Goal: Ask a question

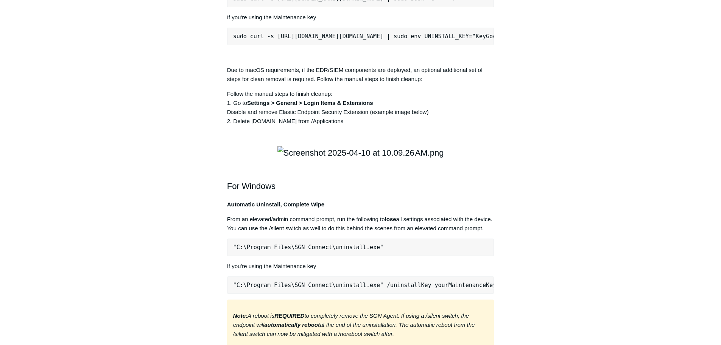
scroll to position [0, 95]
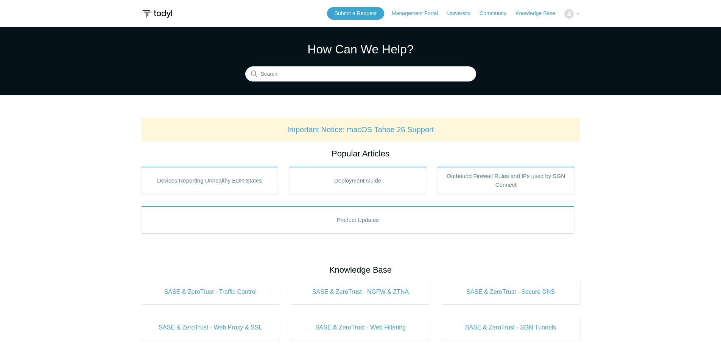
click at [579, 15] on icon at bounding box center [578, 13] width 5 height 5
click at [574, 14] on button at bounding box center [572, 13] width 16 height 9
click at [578, 14] on icon at bounding box center [578, 13] width 2 height 1
click at [577, 14] on icon at bounding box center [578, 13] width 2 height 1
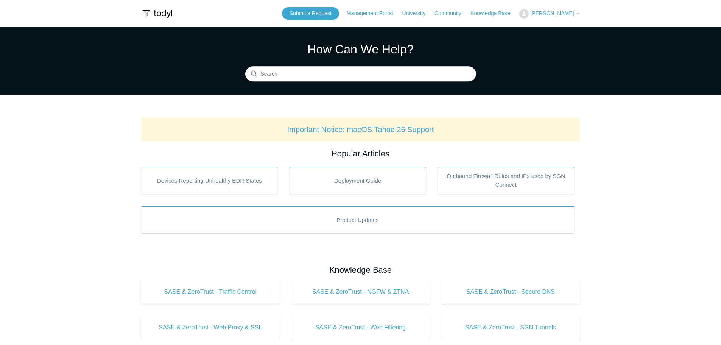
click at [566, 14] on span "[PERSON_NAME]" at bounding box center [552, 13] width 44 height 6
click at [566, 32] on link "My Support Requests" at bounding box center [557, 29] width 74 height 13
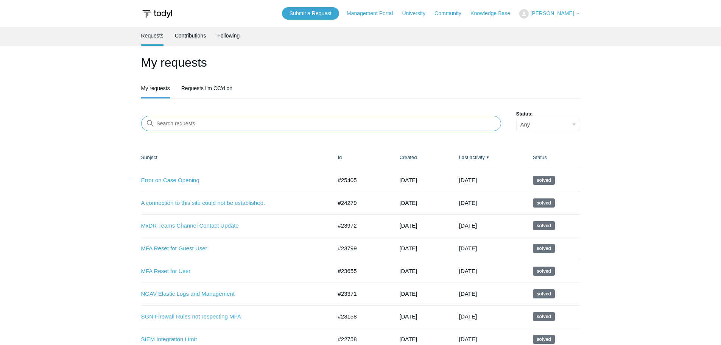
click at [194, 119] on input "Search requests" at bounding box center [321, 123] width 360 height 15
type input "delete"
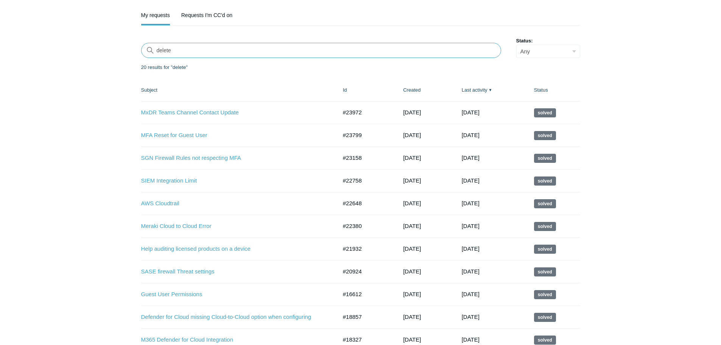
scroll to position [72, 0]
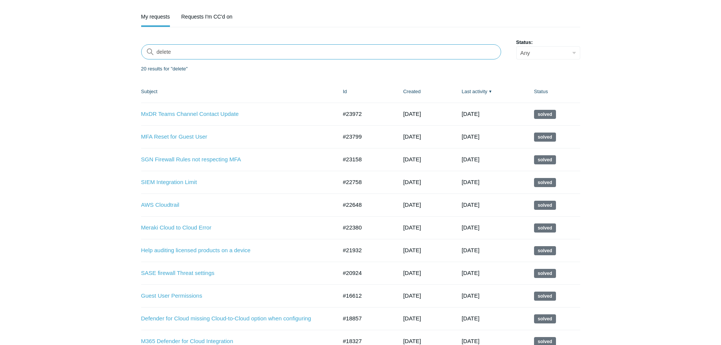
drag, startPoint x: 188, startPoint y: 55, endPoint x: 145, endPoint y: 54, distance: 42.4
click at [145, 54] on input "delete" at bounding box center [321, 51] width 360 height 15
type input "API"
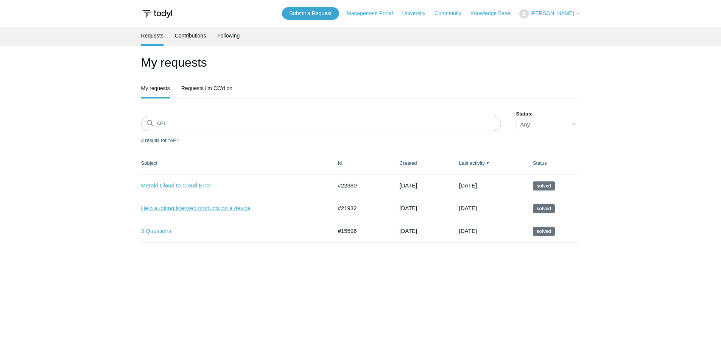
click at [151, 209] on link "Help auditing licensed products on a device" at bounding box center [231, 208] width 180 height 9
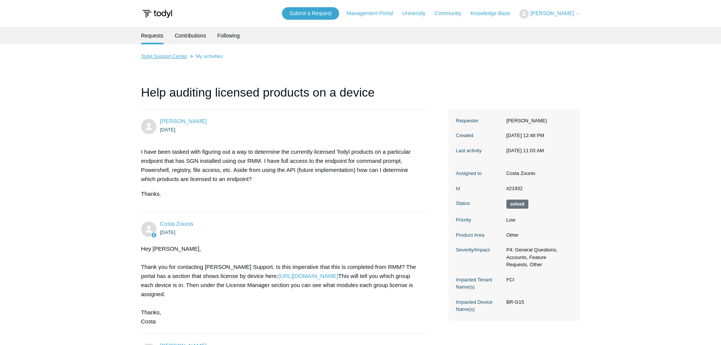
click at [175, 58] on link "Todyl Support Center" at bounding box center [164, 56] width 46 height 6
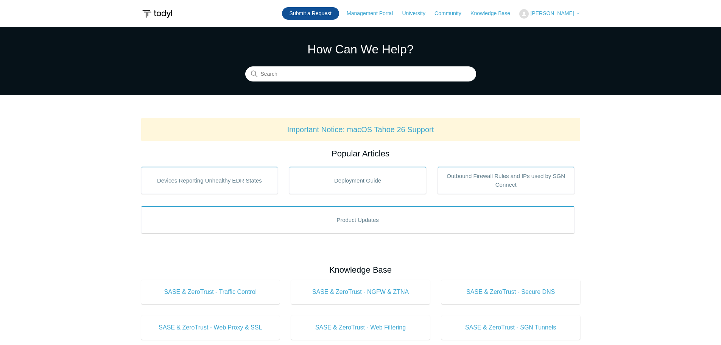
click at [335, 13] on link "Submit a Request" at bounding box center [310, 13] width 57 height 12
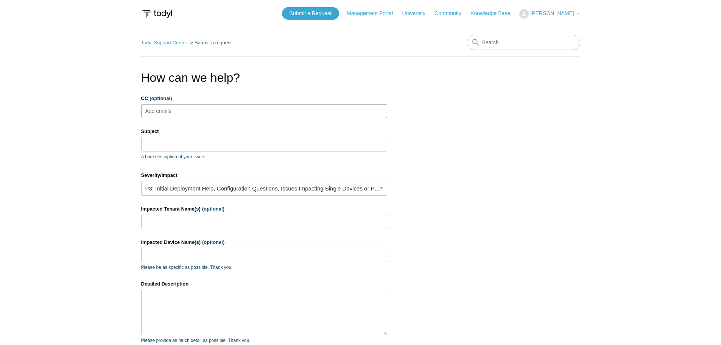
click at [200, 111] on ul "Add emails" at bounding box center [264, 111] width 246 height 14
click at [162, 148] on input "Subject" at bounding box center [264, 144] width 246 height 14
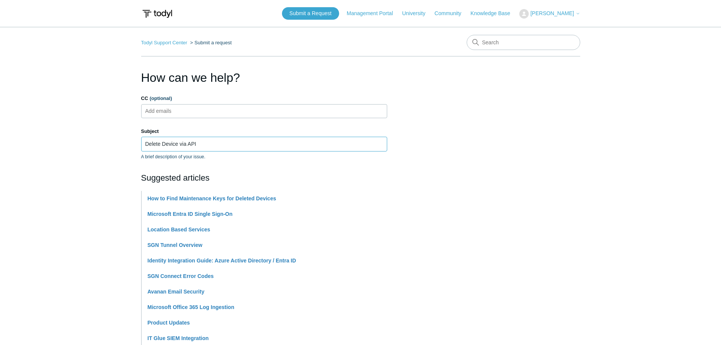
type input "Delete Device via API"
click at [376, 233] on li "Location Based Services" at bounding box center [268, 230] width 240 height 16
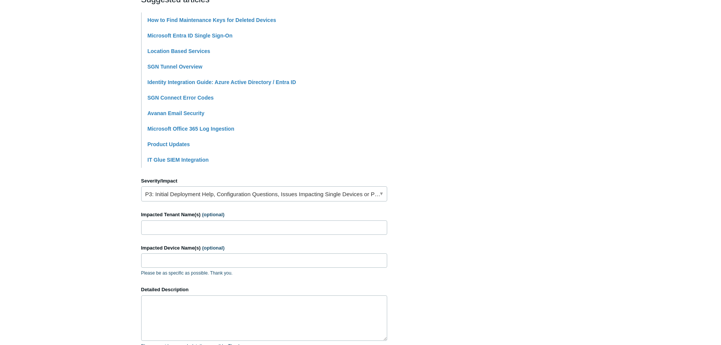
scroll to position [189, 0]
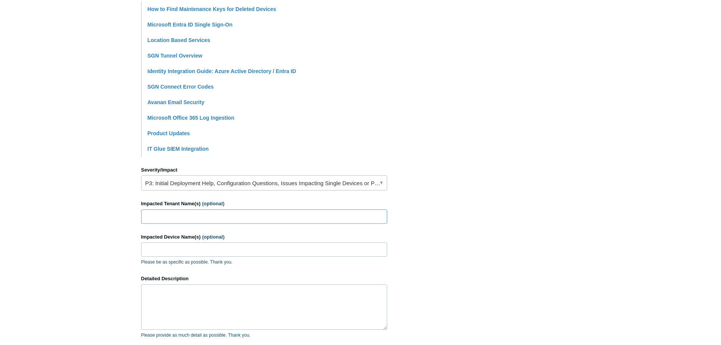
click at [187, 218] on input "Impacted Tenant Name(s) (optional)" at bounding box center [264, 216] width 246 height 14
click at [104, 210] on main "Todyl Support Center Submit a request How can we help? CC (optional) Add emails…" at bounding box center [360, 125] width 721 height 574
click at [165, 181] on link "P3: Initial Deployment Help, Configuration Questions, Issues Impacting Single D…" at bounding box center [264, 182] width 246 height 15
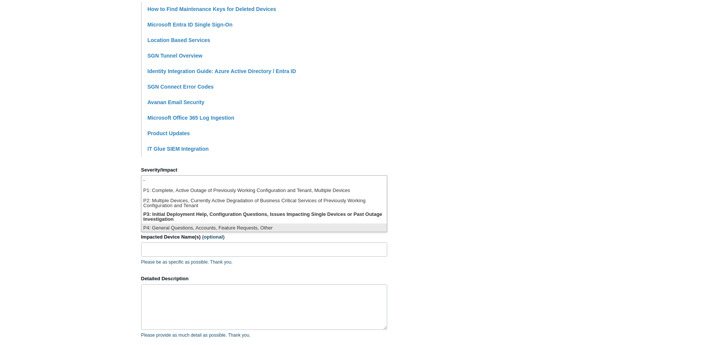
scroll to position [2, 0]
click at [162, 226] on li "P4: General Questions, Accounts, Feature Requests, Other" at bounding box center [264, 226] width 245 height 10
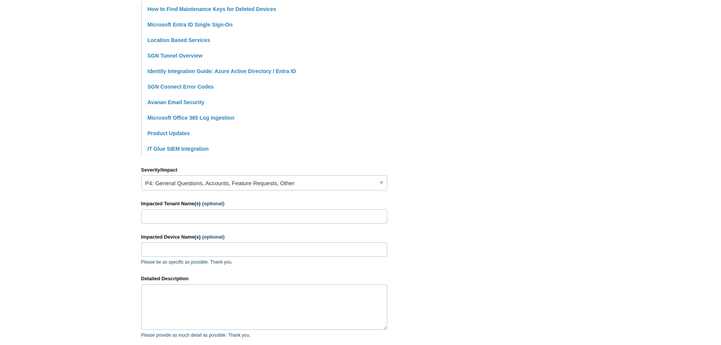
click at [118, 210] on main "Todyl Support Center Submit a request How can we help? CC (optional) Add emails…" at bounding box center [360, 125] width 721 height 574
click at [166, 294] on textarea "Detailed Description" at bounding box center [264, 306] width 246 height 45
type textarea "I"
click at [168, 296] on textarea "I am looking for a way to delete an agent from Todyl via API. Is there any API …" at bounding box center [264, 306] width 246 height 45
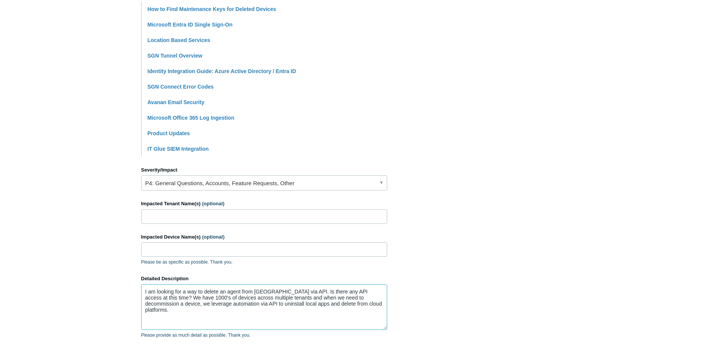
drag, startPoint x: 356, startPoint y: 305, endPoint x: 131, endPoint y: 288, distance: 226.2
click at [131, 288] on main "Todyl Support Center Submit a request How can we help? CC (optional) Add emails…" at bounding box center [360, 120] width 721 height 565
click at [487, 281] on section "How can we help? CC (optional) Add emails Subject Delete Device via API A brief…" at bounding box center [360, 140] width 439 height 523
click at [358, 307] on textarea "I am looking for a way to delete an agent from Todyl via API. Is there any API …" at bounding box center [264, 306] width 246 height 45
click at [236, 313] on textarea "I am looking for a way to delete an agent from Todyl via API. Is there any API …" at bounding box center [264, 306] width 246 height 45
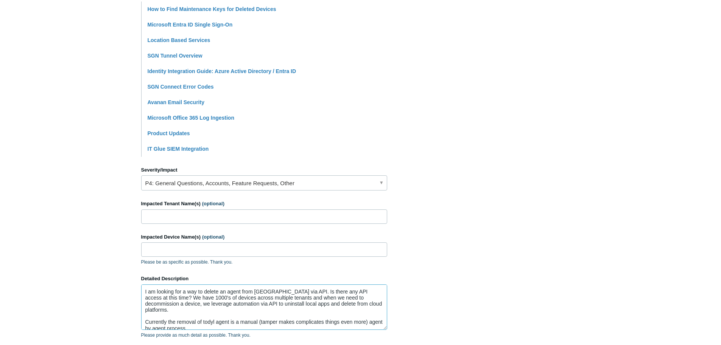
click at [244, 322] on textarea "I am looking for a way to delete an agent from Todyl via API. Is there any API …" at bounding box center [264, 306] width 246 height 45
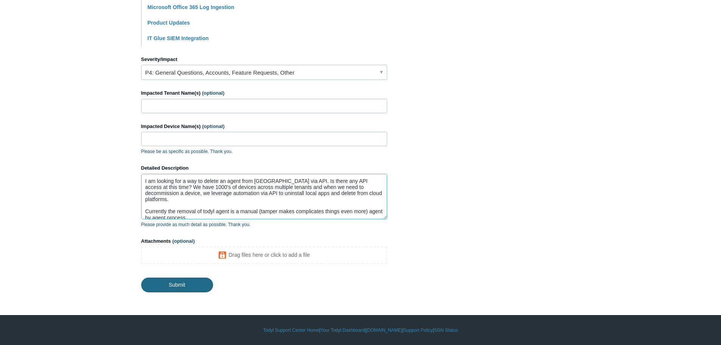
type textarea "I am looking for a way to delete an agent from Todyl via API. Is there any API …"
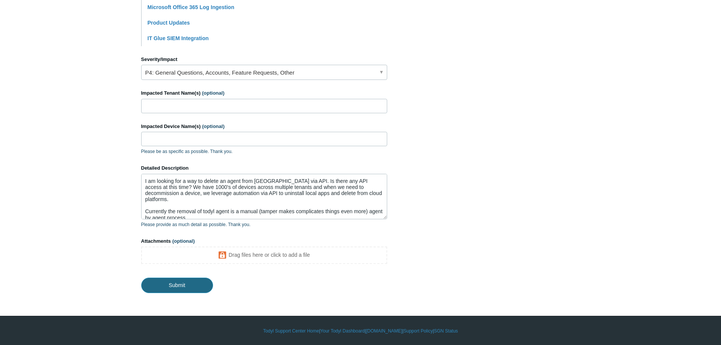
click at [186, 284] on input "Submit" at bounding box center [177, 284] width 72 height 15
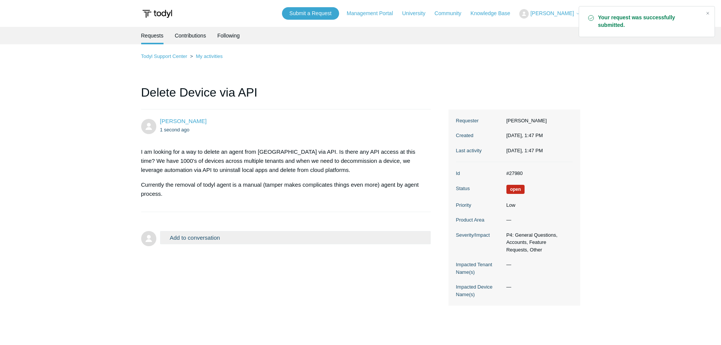
click at [624, 169] on main "Requests Contributions Following Todyl Support Center My activities Delete Devi…" at bounding box center [360, 182] width 721 height 310
click at [490, 62] on div "Todyl Support Center My activities Delete Device via API Brian Rohllf 1 second …" at bounding box center [360, 179] width 439 height 254
click at [707, 14] on div "Close" at bounding box center [707, 13] width 11 height 11
click at [469, 14] on link "Community" at bounding box center [451, 13] width 34 height 8
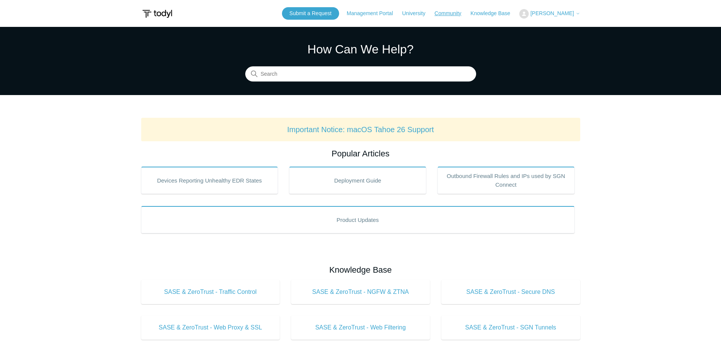
click at [469, 14] on link "Community" at bounding box center [451, 13] width 34 height 8
